Goal: Task Accomplishment & Management: Complete application form

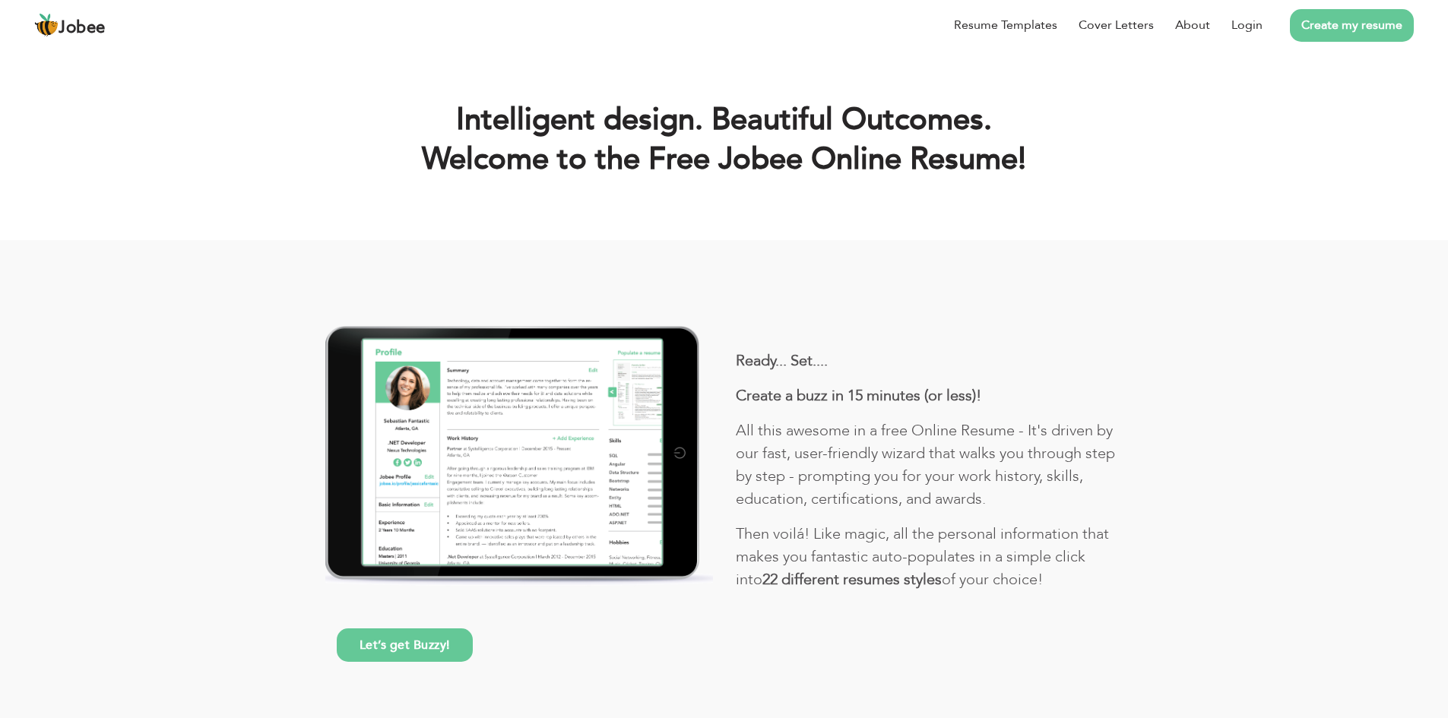
click at [1341, 25] on link "Create my resume" at bounding box center [1352, 25] width 124 height 33
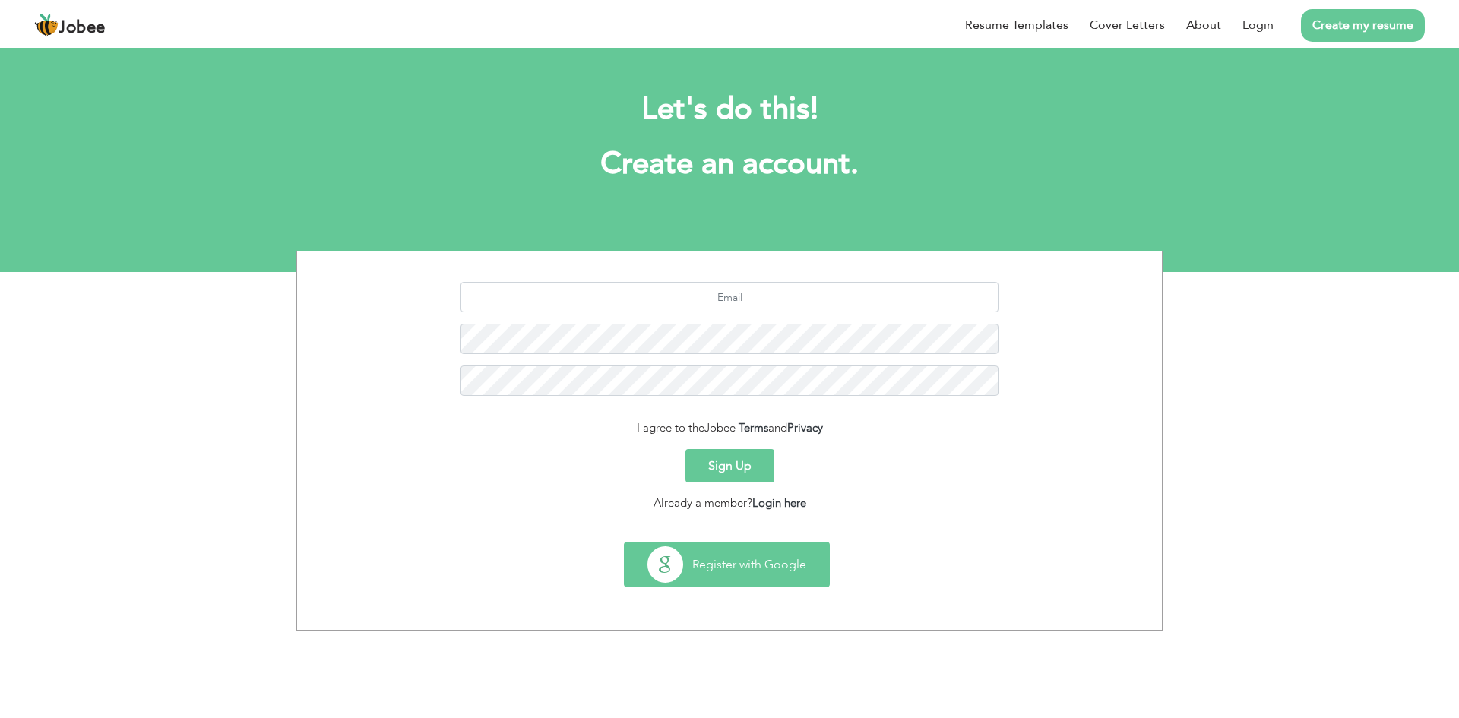
click at [708, 556] on button "Register with Google" at bounding box center [727, 565] width 204 height 44
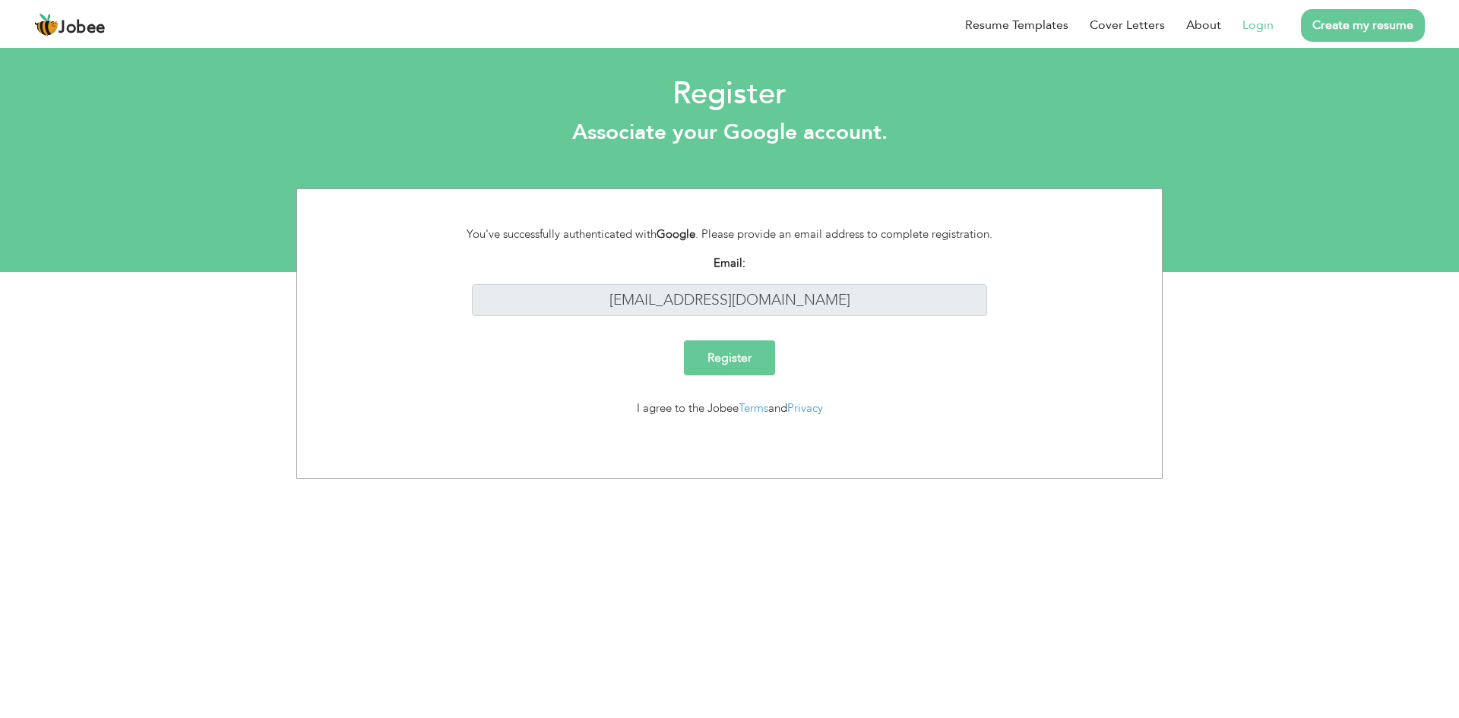
click at [724, 342] on input "Register" at bounding box center [729, 358] width 91 height 35
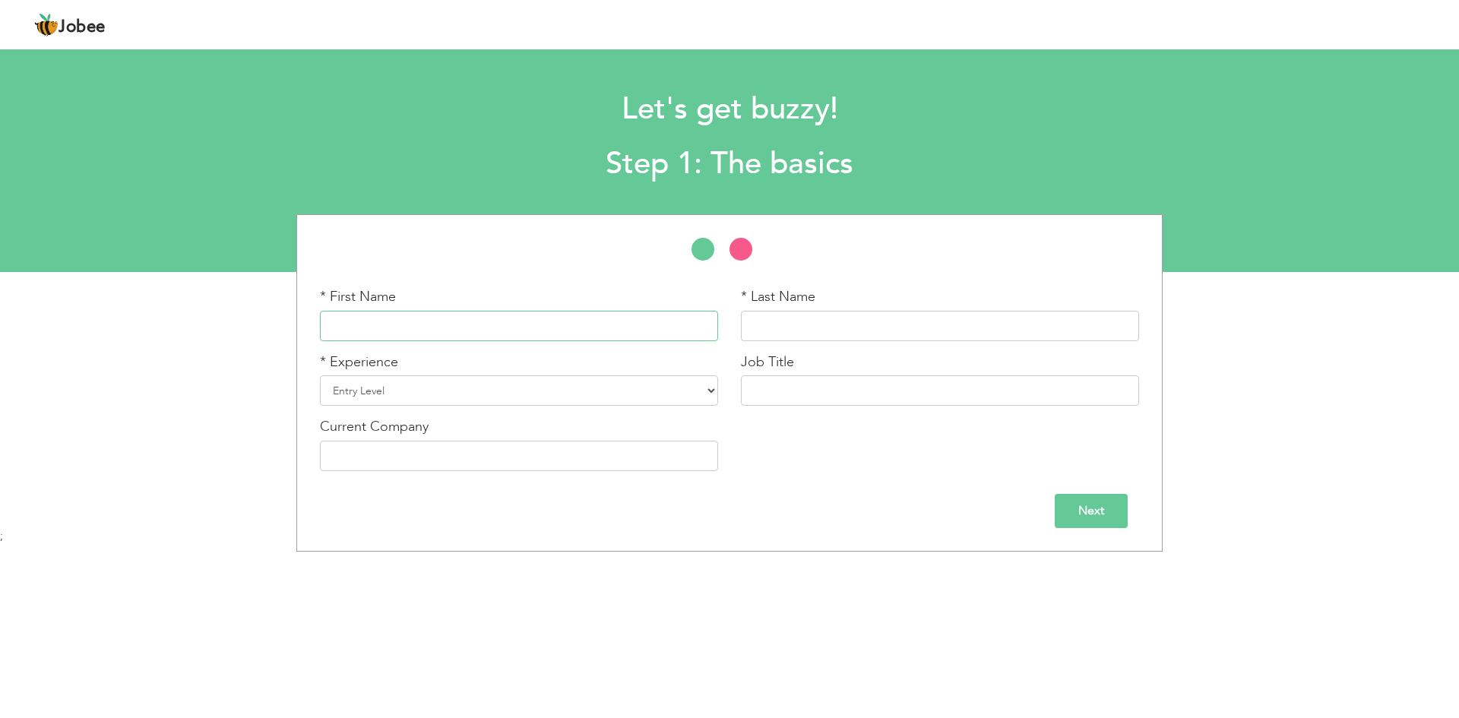
click at [609, 328] on input "text" at bounding box center [519, 326] width 398 height 30
type input "Mahendra"
click at [651, 383] on select "Entry Level Less than 1 Year 1 Year 2 Years 3 Years 4 Years 5 Years 6 Years 7 Y…" at bounding box center [519, 391] width 398 height 30
click at [761, 442] on div "* First Name Mahendra * Last Name * Experience Entry Level Less than 1 Year 1 Y…" at bounding box center [730, 384] width 842 height 195
click at [801, 330] on input "text" at bounding box center [940, 326] width 398 height 30
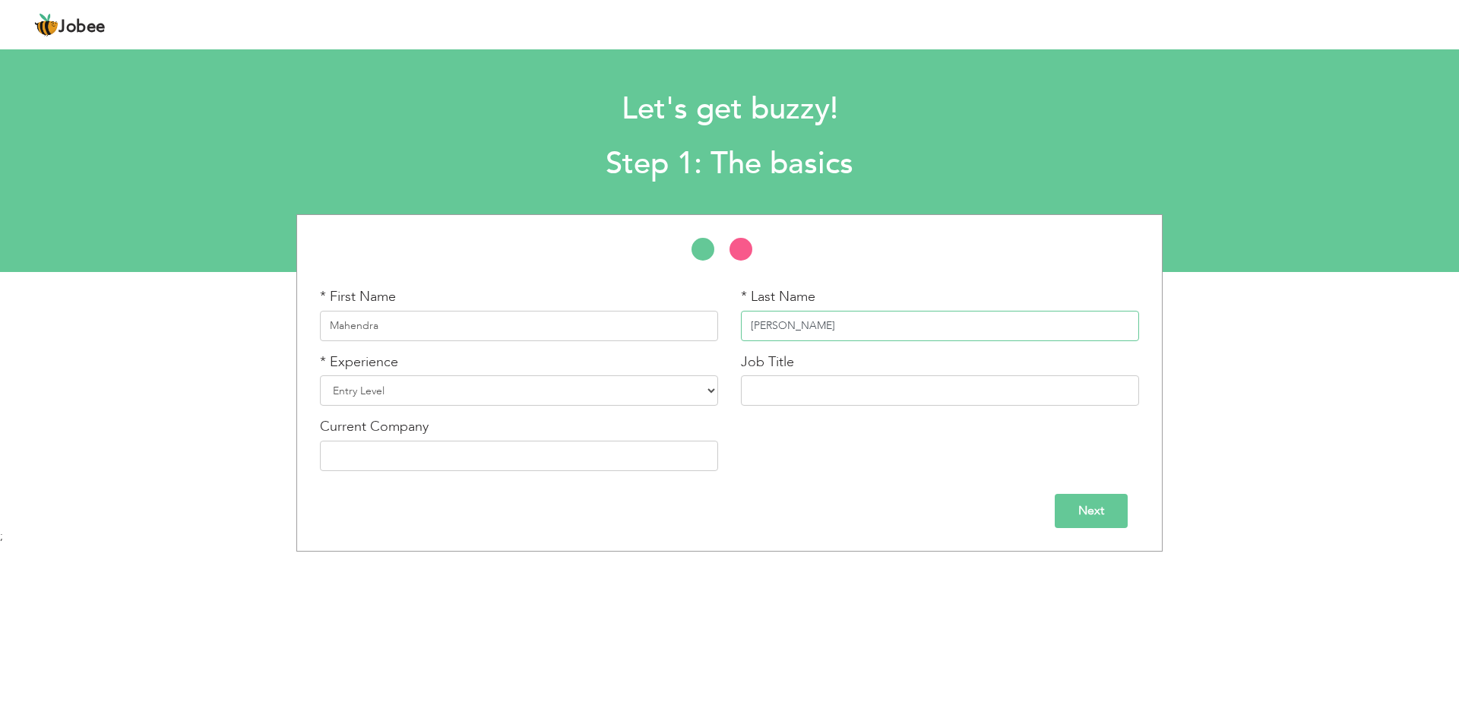
type input "[PERSON_NAME]"
click at [1107, 508] on input "Next" at bounding box center [1091, 511] width 73 height 34
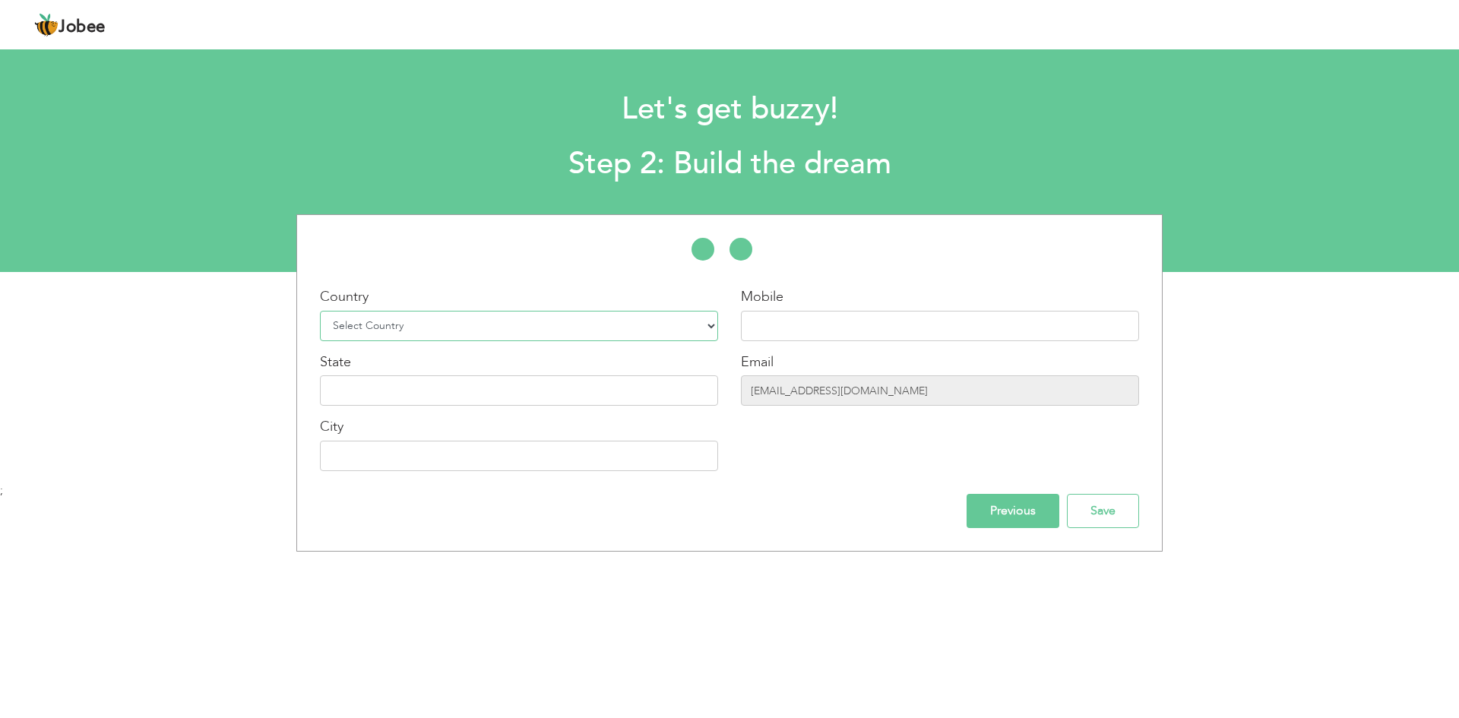
click at [715, 331] on select "Select Country [GEOGRAPHIC_DATA] [GEOGRAPHIC_DATA] [GEOGRAPHIC_DATA] [US_STATE]…" at bounding box center [519, 326] width 398 height 30
click at [795, 440] on div "Mobile Email [EMAIL_ADDRESS][DOMAIN_NAME]" at bounding box center [940, 384] width 421 height 195
